Goal: Task Accomplishment & Management: Manage account settings

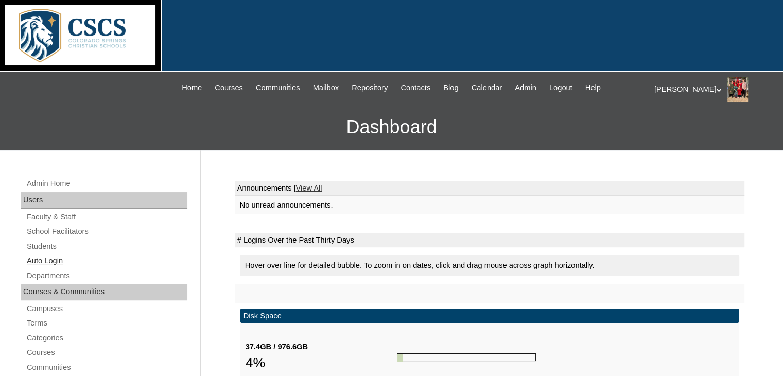
scroll to position [155, 0]
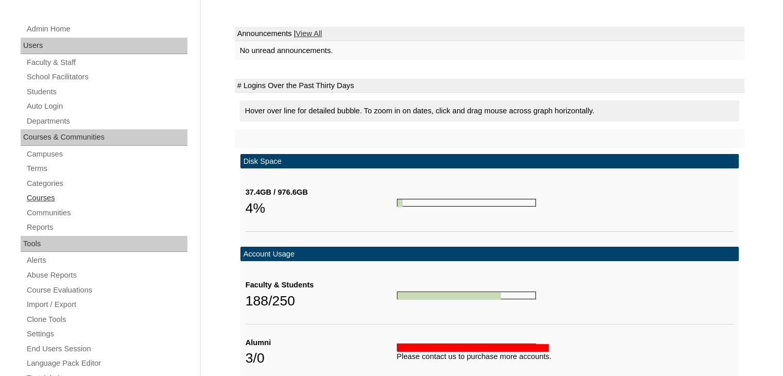
click at [41, 200] on link "Courses" at bounding box center [107, 198] width 162 height 13
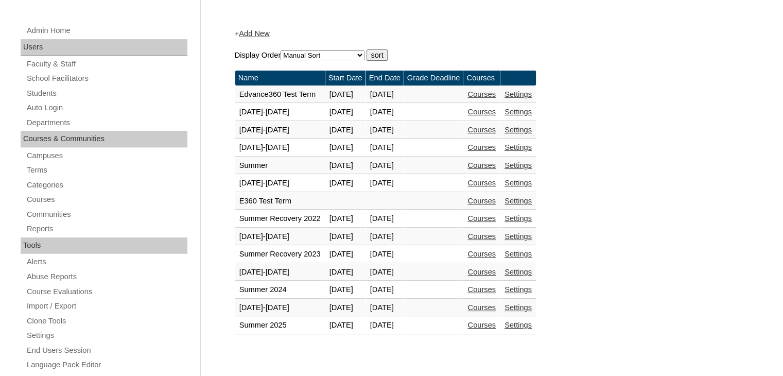
scroll to position [155, 0]
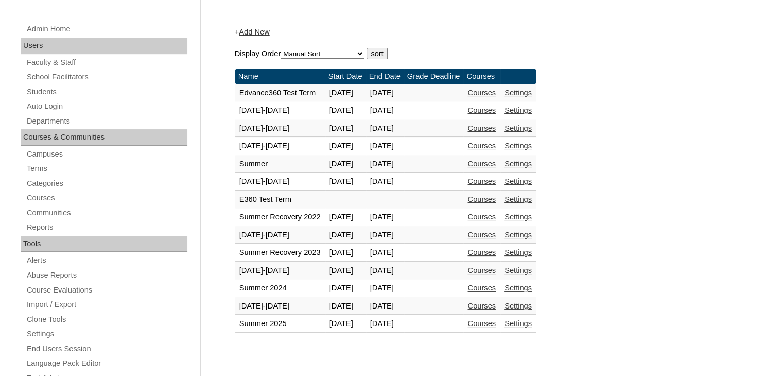
click at [496, 268] on link "Courses" at bounding box center [482, 270] width 28 height 8
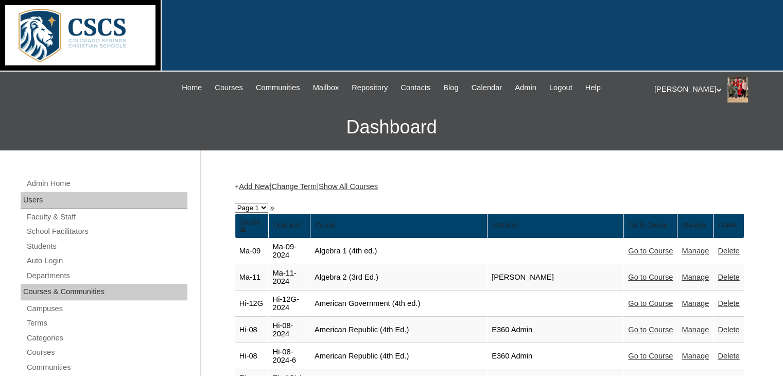
click at [377, 187] on link "Show All Courses" at bounding box center [348, 186] width 59 height 8
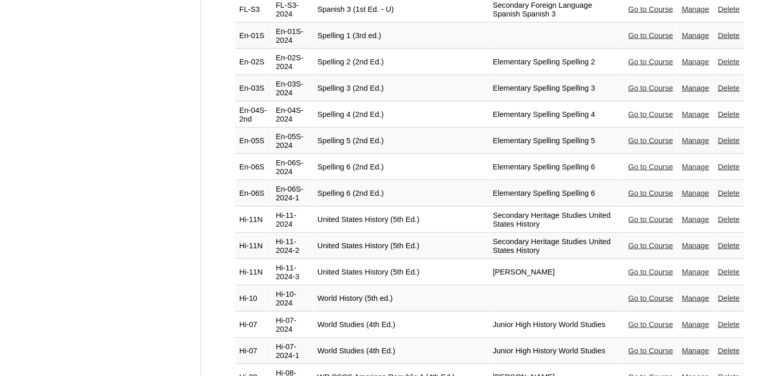
scroll to position [6168, 0]
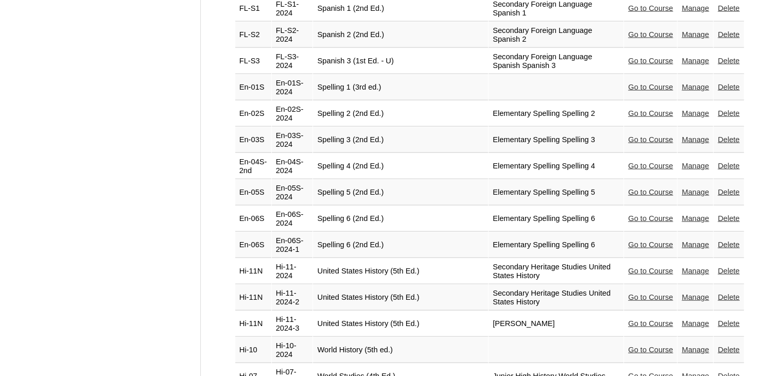
click at [692, 319] on link "Manage" at bounding box center [695, 323] width 27 height 8
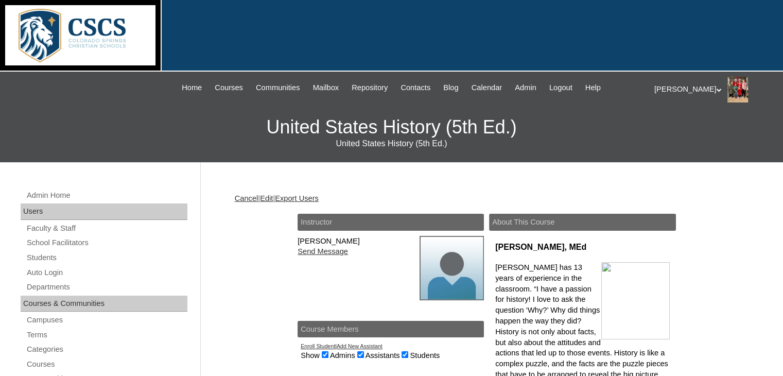
click at [273, 196] on link "Edit" at bounding box center [266, 198] width 13 height 8
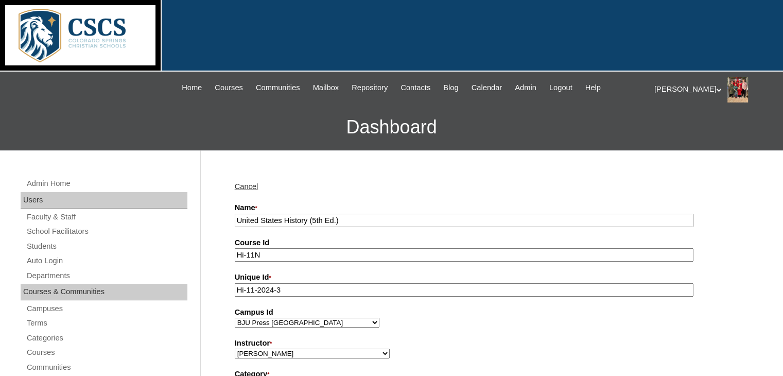
scroll to position [155, 0]
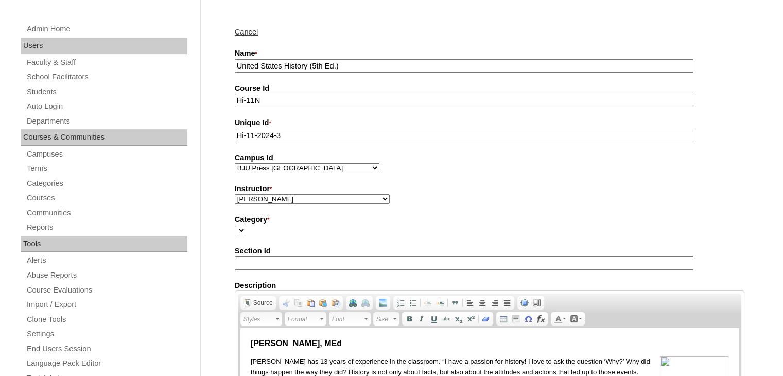
click at [336, 196] on select "Abriam, Mike Admin, E360 Admin, Limelight Baade, Ryan Boland, Allison Brooks, H…" at bounding box center [312, 199] width 155 height 10
select select "59539"
click at [235, 194] on select "Abriam, Mike Admin, E360 Admin, Limelight Baade, Ryan Boland, Allison Brooks, H…" at bounding box center [312, 199] width 155 height 10
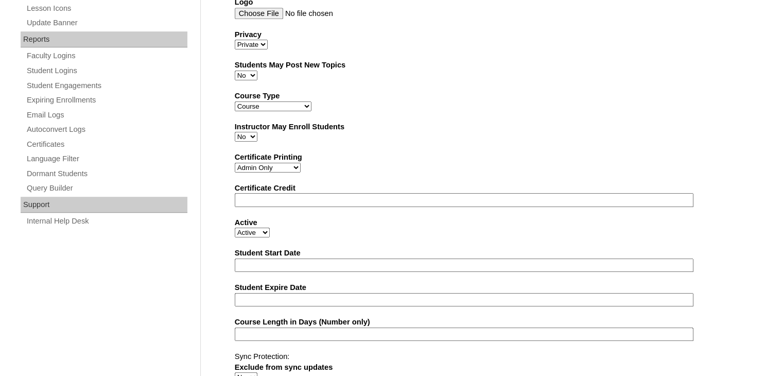
scroll to position [650, 0]
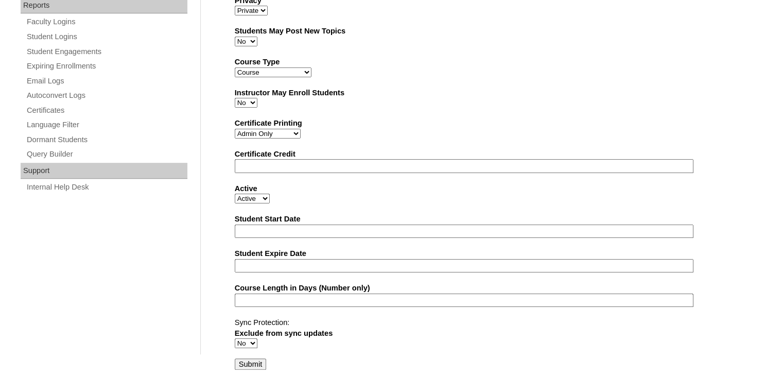
click at [245, 360] on input "Submit" at bounding box center [251, 363] width 32 height 11
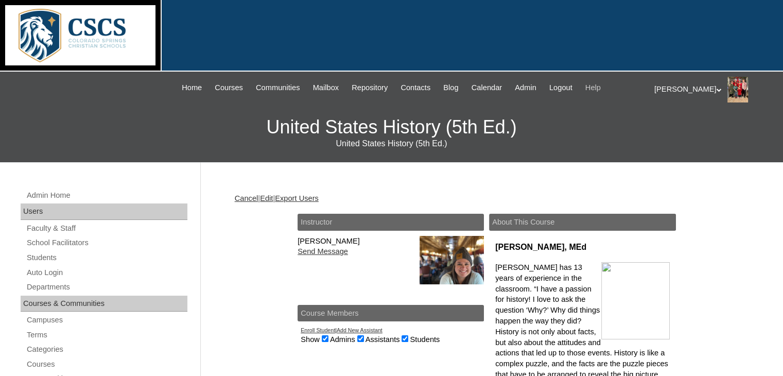
click at [601, 88] on span "Help" at bounding box center [593, 88] width 15 height 12
click at [182, 89] on span "Home" at bounding box center [192, 88] width 20 height 12
